Goal: Navigation & Orientation: Find specific page/section

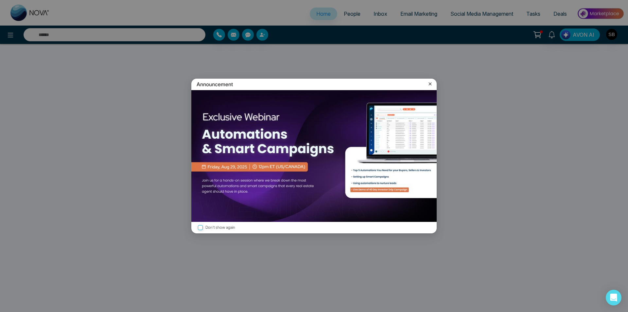
select select "*"
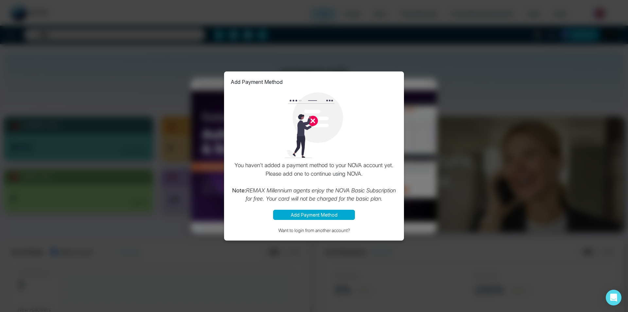
click at [324, 216] on button "Add Payment Method" at bounding box center [314, 214] width 82 height 10
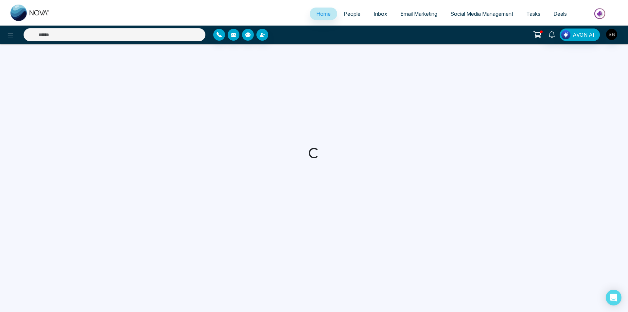
select select "*"
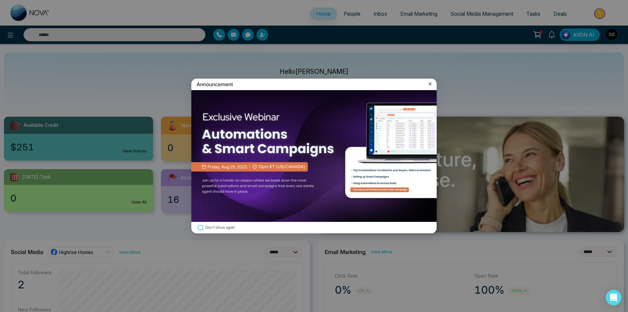
click at [431, 84] on icon at bounding box center [430, 84] width 7 height 7
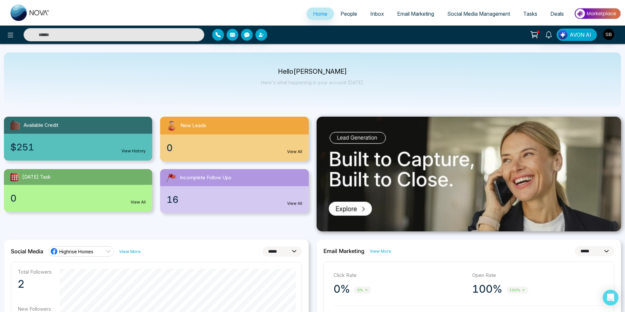
click at [219, 190] on div "16 View All" at bounding box center [234, 199] width 148 height 27
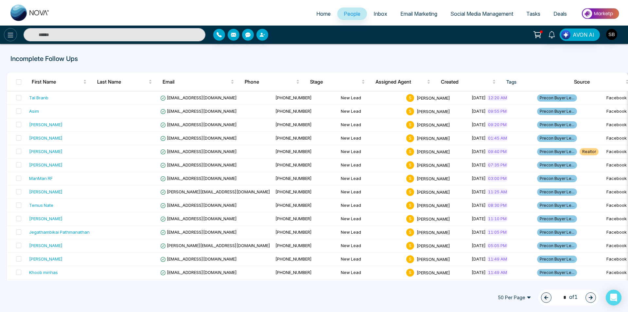
click at [12, 37] on icon at bounding box center [11, 35] width 8 height 8
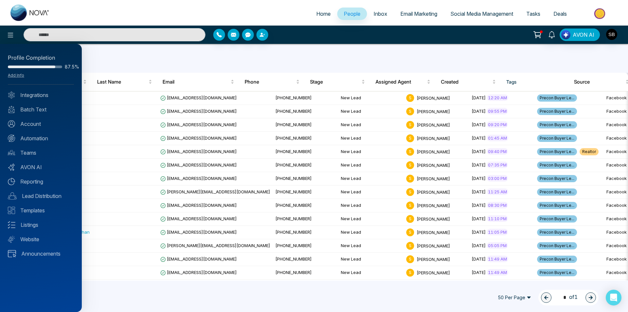
click at [23, 14] on div at bounding box center [314, 156] width 628 height 312
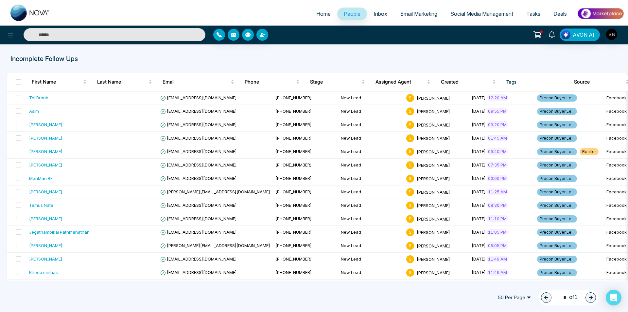
click at [311, 18] on link "Home" at bounding box center [323, 14] width 27 height 12
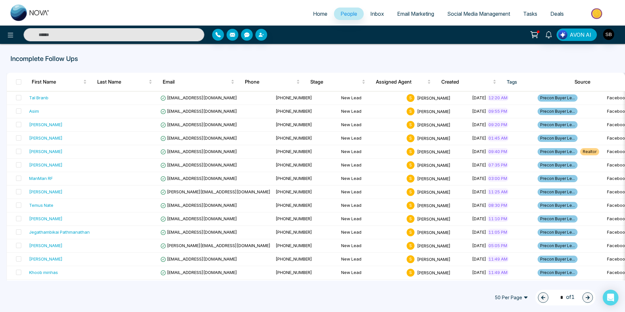
select select "*"
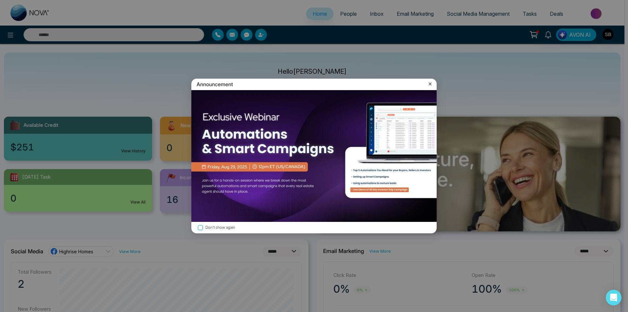
click at [428, 85] on icon at bounding box center [430, 84] width 7 height 7
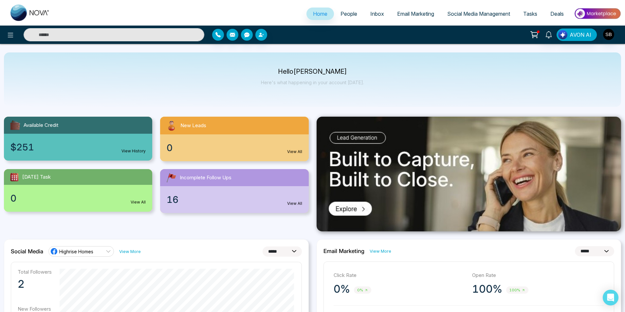
click at [341, 14] on span "People" at bounding box center [348, 13] width 17 height 7
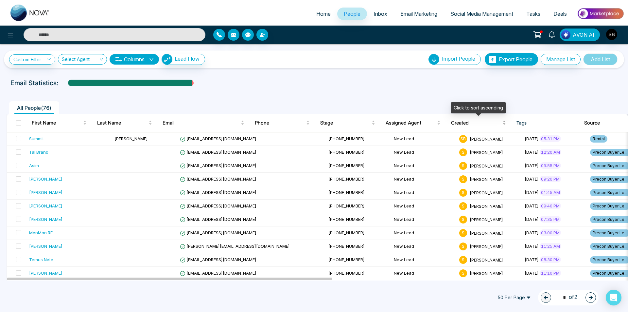
click at [465, 123] on span "Created" at bounding box center [476, 123] width 50 height 8
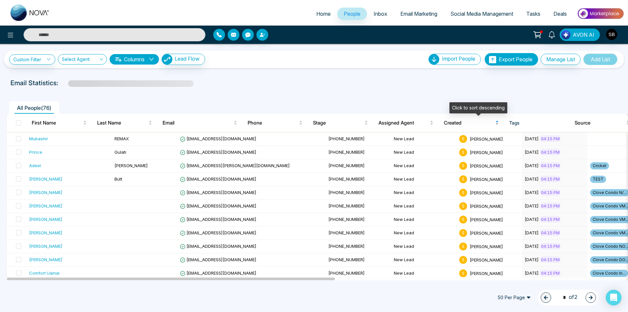
click at [465, 123] on span "Created" at bounding box center [469, 123] width 50 height 8
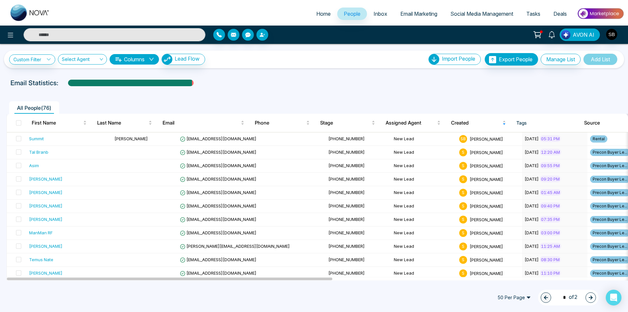
click at [94, 64] on input "search" at bounding box center [80, 60] width 37 height 12
click at [87, 92] on div "Faiz Tahir" at bounding box center [83, 93] width 41 height 7
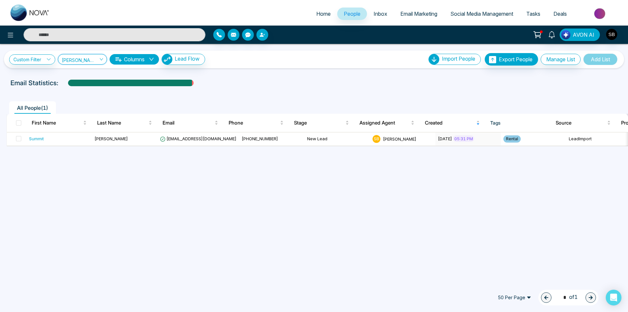
click at [91, 64] on input "search" at bounding box center [80, 60] width 37 height 12
click at [85, 73] on div "Show All" at bounding box center [83, 72] width 41 height 7
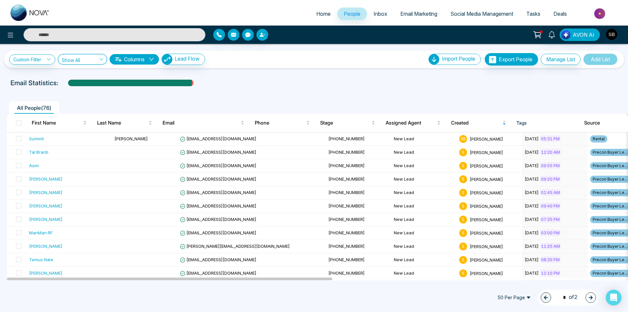
click at [536, 34] on icon at bounding box center [537, 33] width 7 height 5
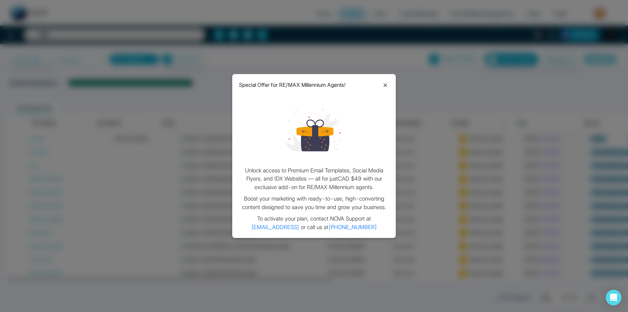
click at [387, 84] on icon at bounding box center [386, 85] width 8 height 8
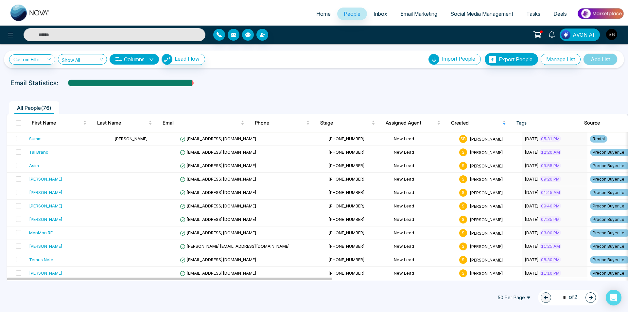
click at [196, 59] on span "Lead Flow" at bounding box center [187, 58] width 25 height 7
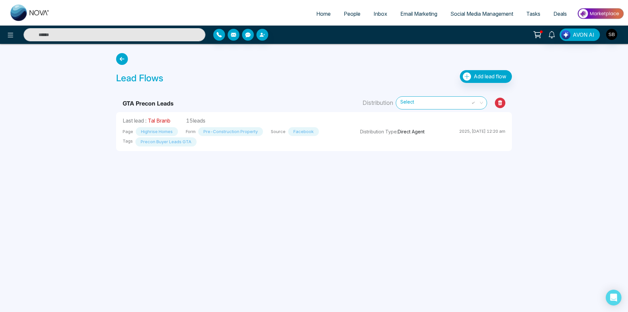
click at [168, 121] on link "Tal Branb" at bounding box center [159, 120] width 23 height 7
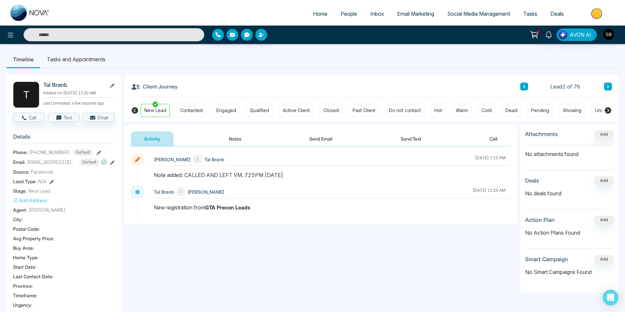
click at [22, 10] on img at bounding box center [29, 13] width 39 height 16
select select "*"
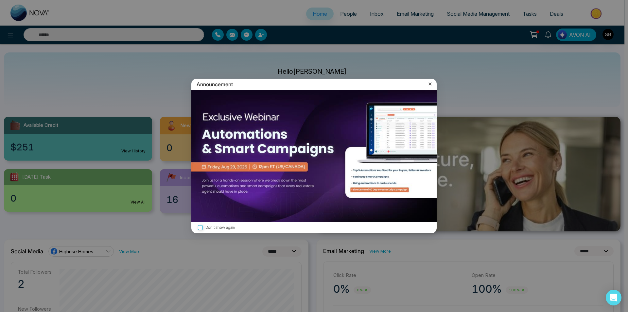
click at [429, 89] on div "Announcement" at bounding box center [314, 84] width 246 height 11
click at [429, 85] on icon at bounding box center [430, 84] width 7 height 7
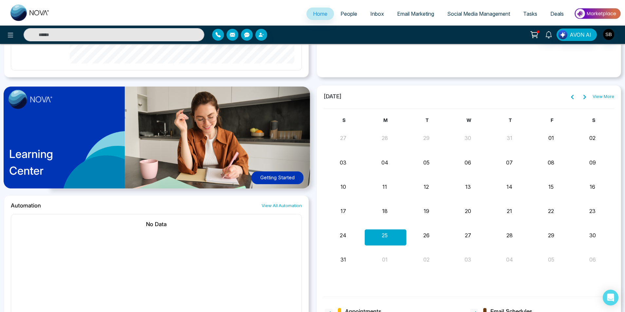
scroll to position [468, 0]
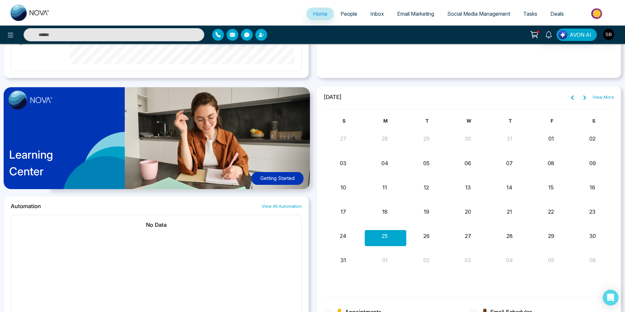
click at [103, 138] on div "Learning Center Getting Started" at bounding box center [156, 141] width 305 height 110
